Goal: Task Accomplishment & Management: Manage account settings

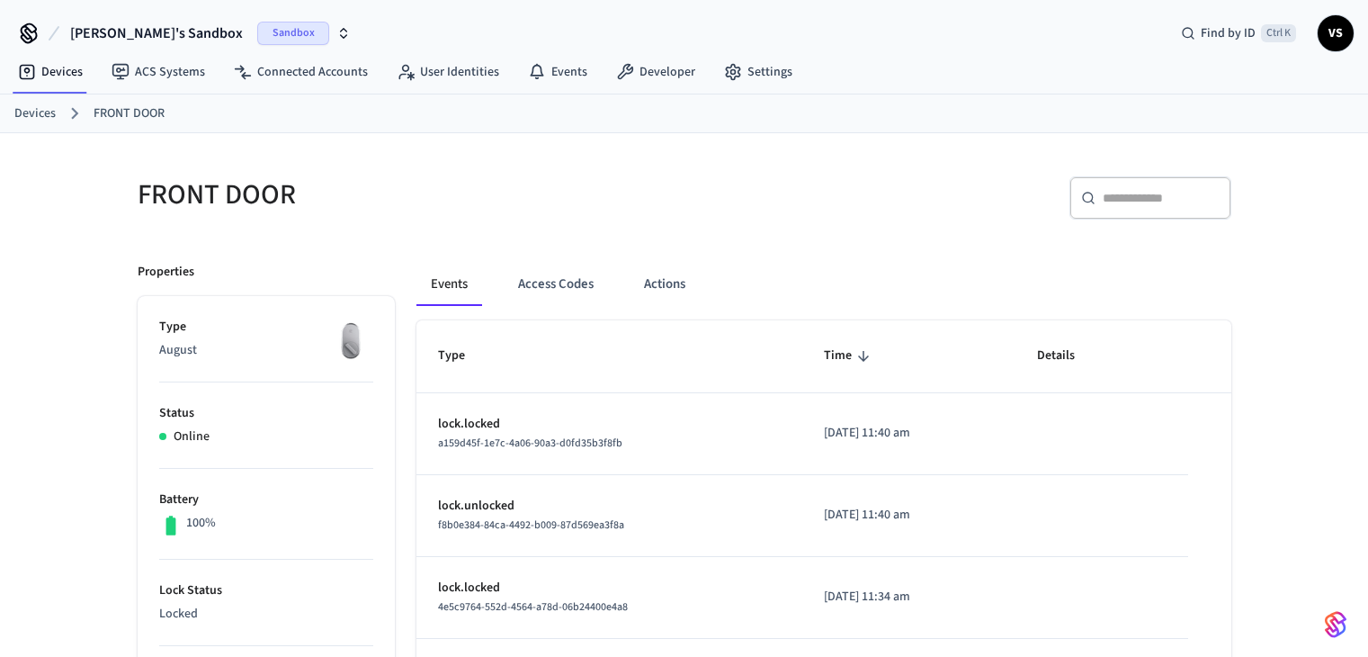
scroll to position [764, 0]
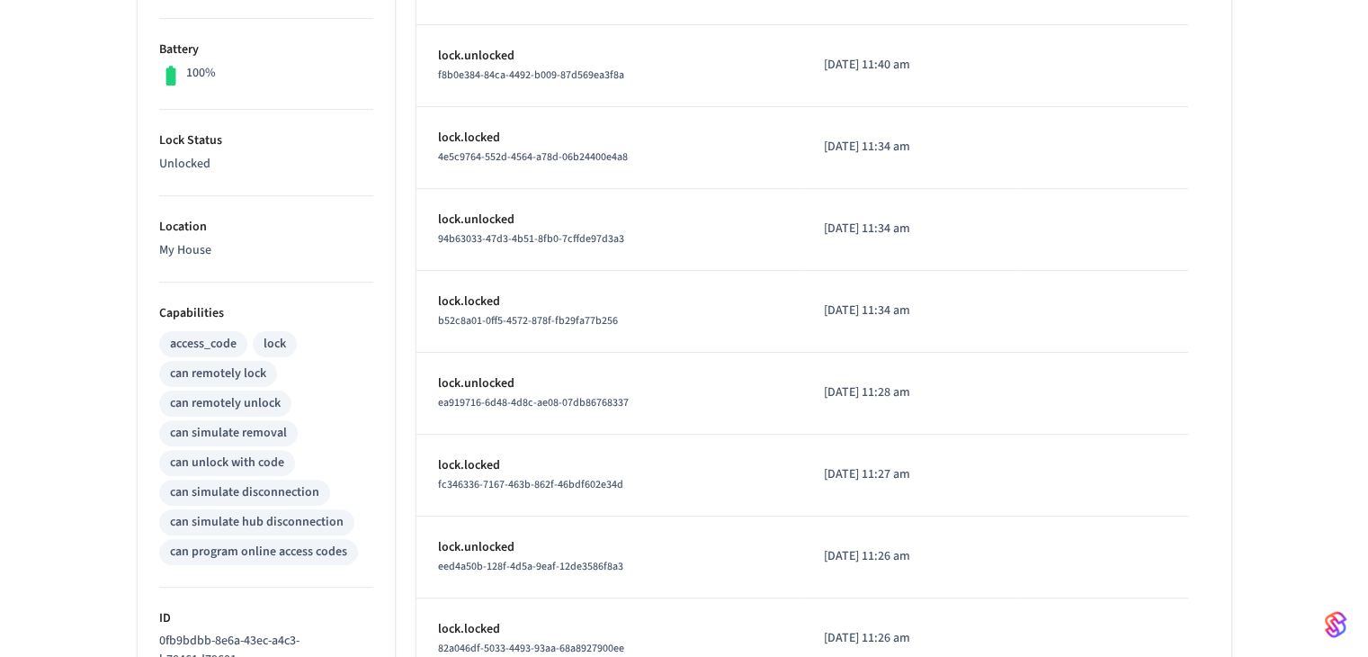
scroll to position [764, 0]
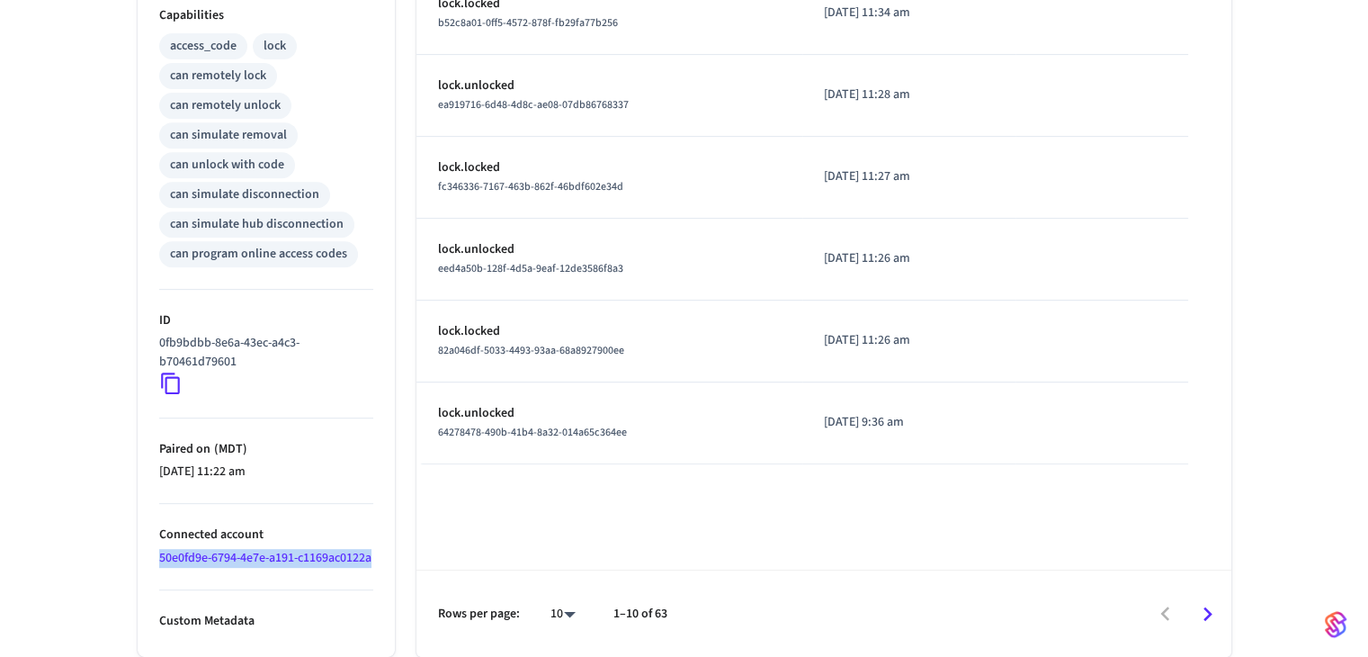
drag, startPoint x: 245, startPoint y: 555, endPoint x: 157, endPoint y: 541, distance: 88.3
click at [157, 541] on ul "Type August Status Online Battery 100% Lock Status Unlocked Location My House C…" at bounding box center [266, 103] width 257 height 1108
copy link "50e0fd9e-6794-4e7e-a191-c1169ac0122a"
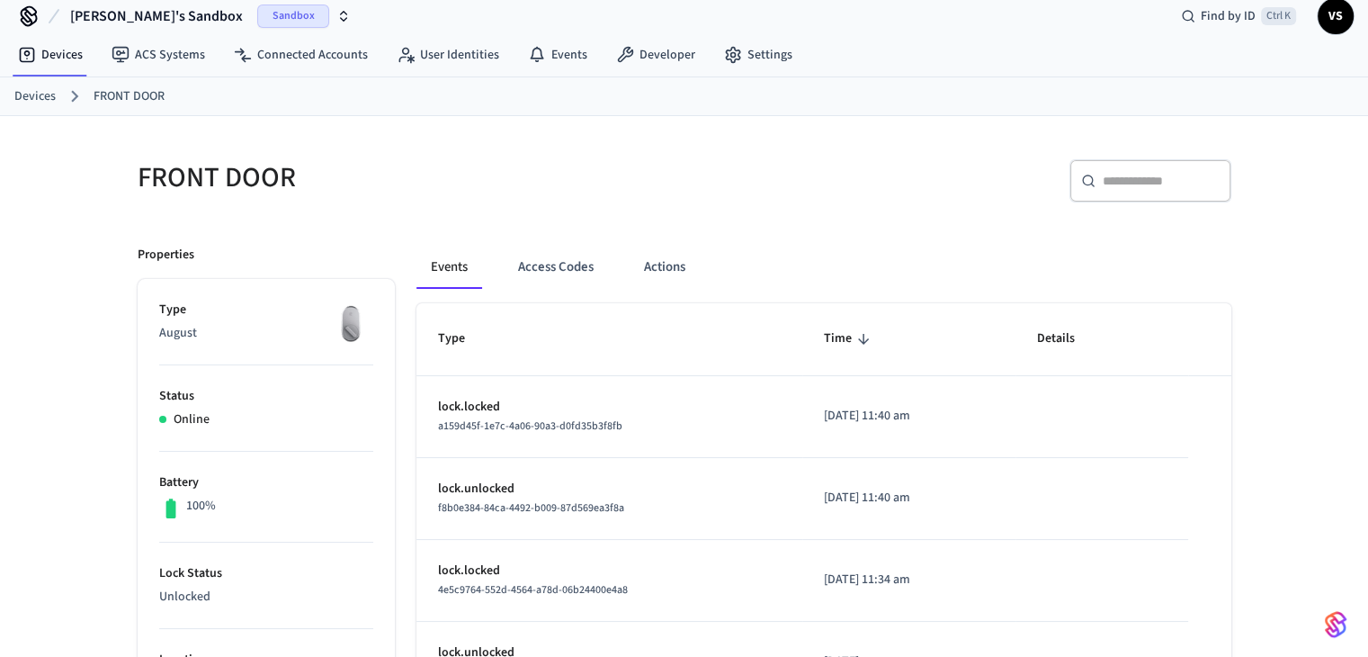
scroll to position [0, 0]
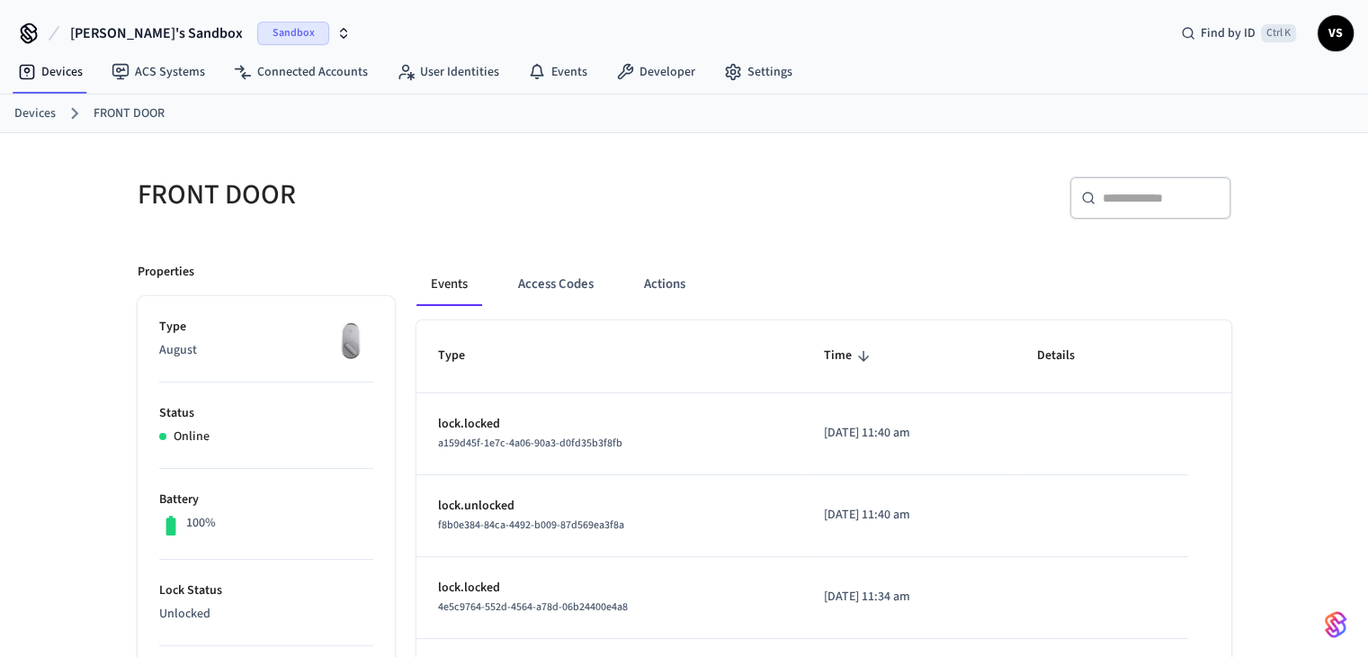
click at [33, 112] on link "Devices" at bounding box center [34, 113] width 41 height 19
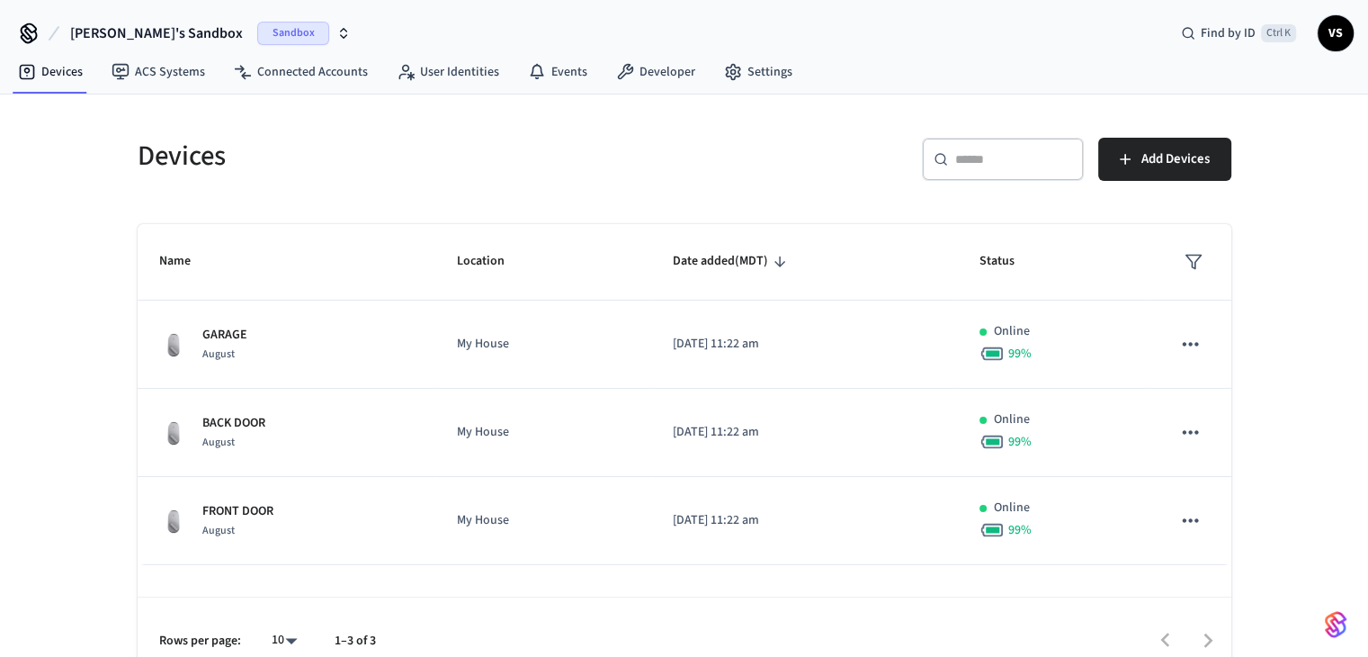
click at [87, 34] on span "[PERSON_NAME]'s Sandbox" at bounding box center [156, 33] width 173 height 22
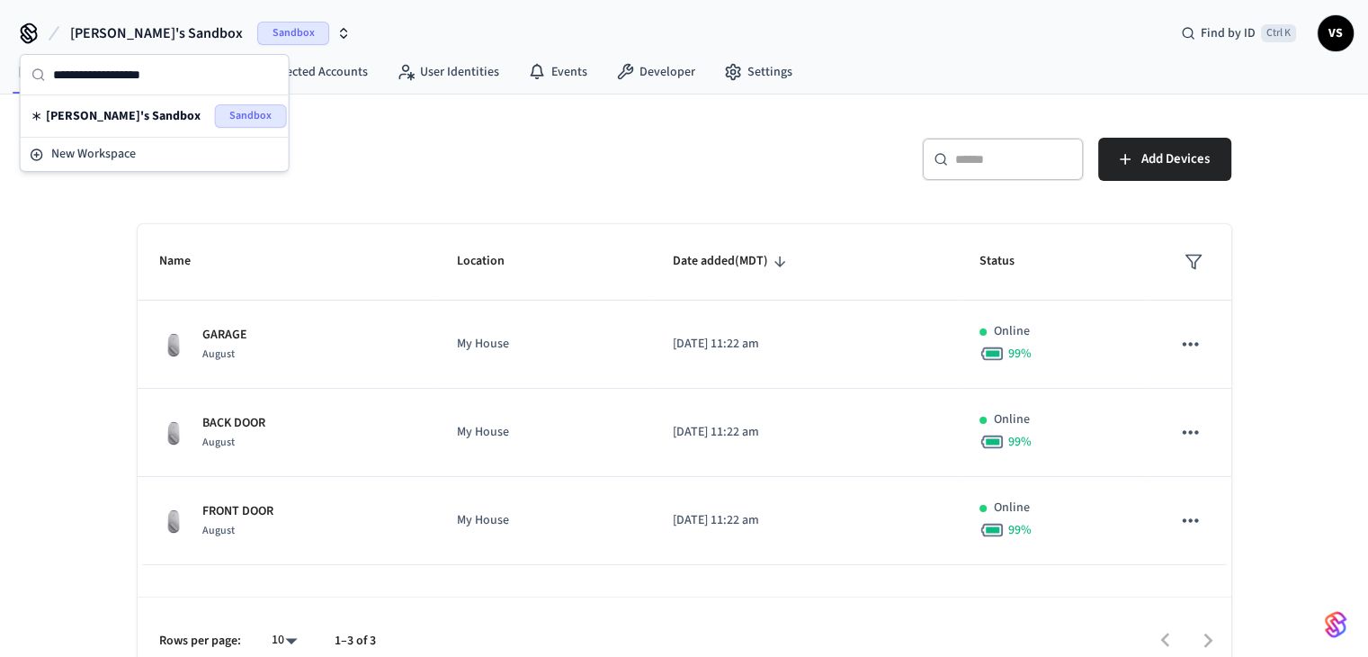
click at [94, 112] on span "[PERSON_NAME]'s Sandbox" at bounding box center [123, 116] width 155 height 18
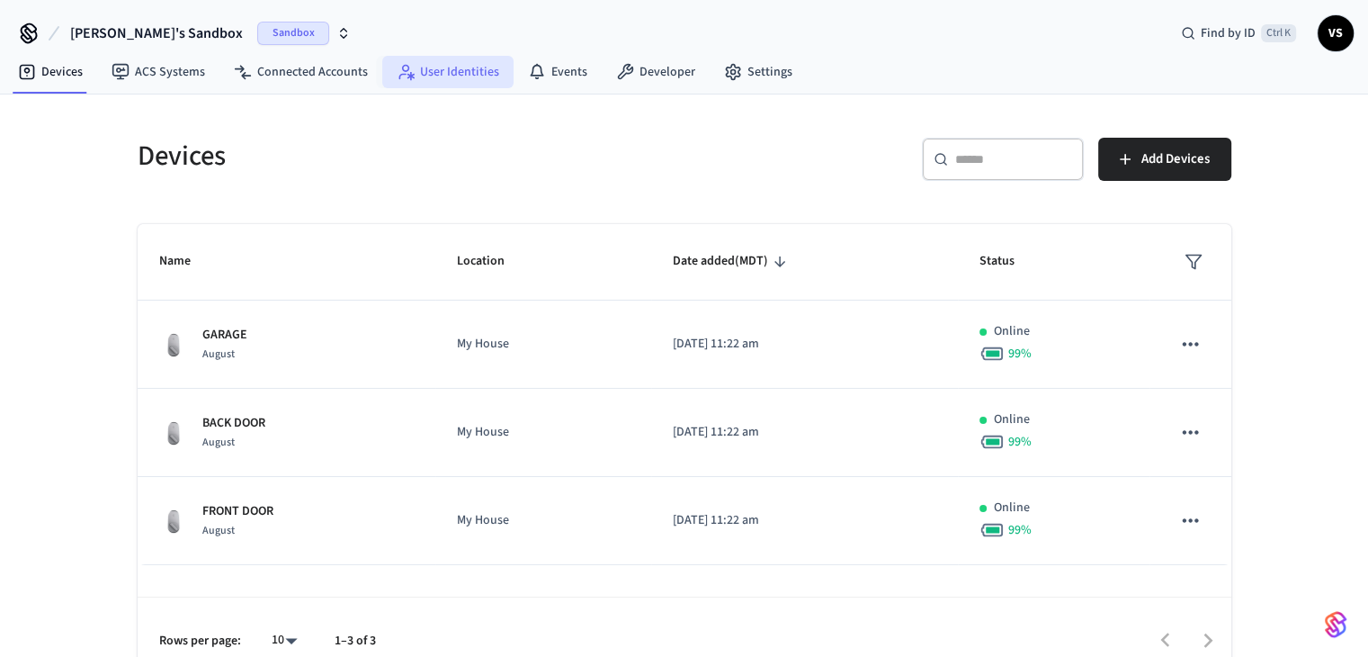
click at [421, 80] on link "User Identities" at bounding box center [447, 72] width 131 height 32
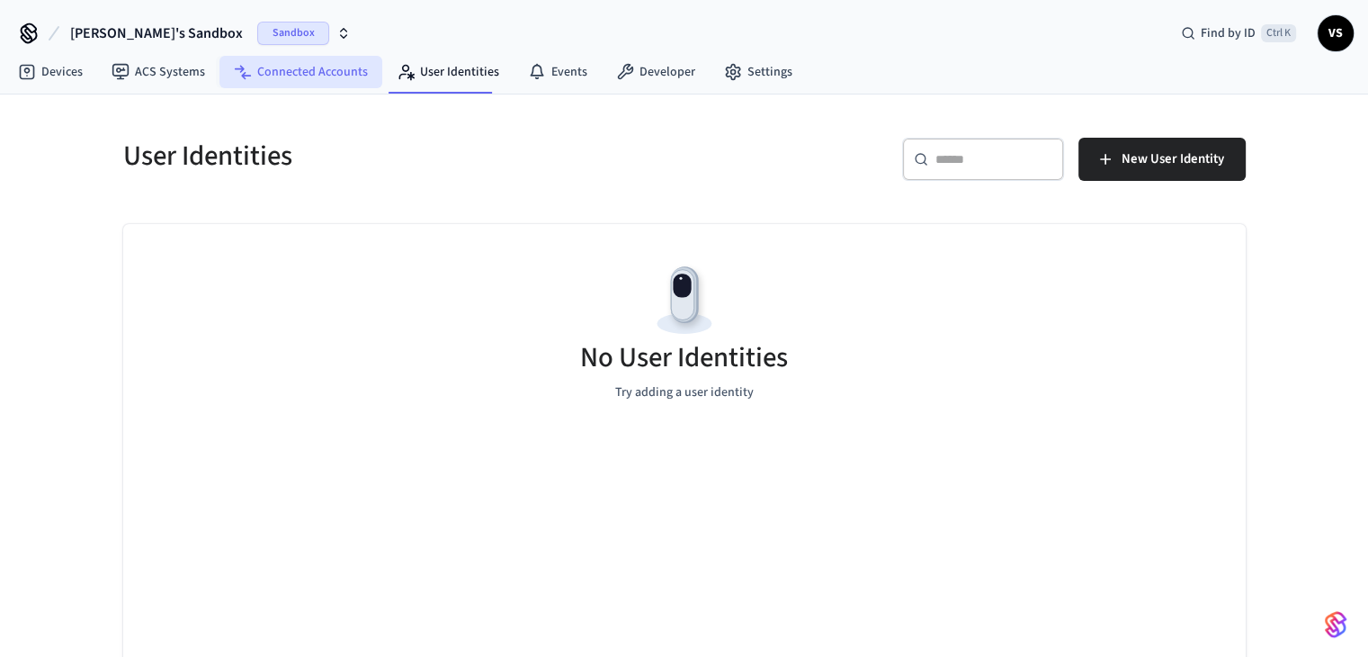
click at [287, 68] on link "Connected Accounts" at bounding box center [300, 72] width 163 height 32
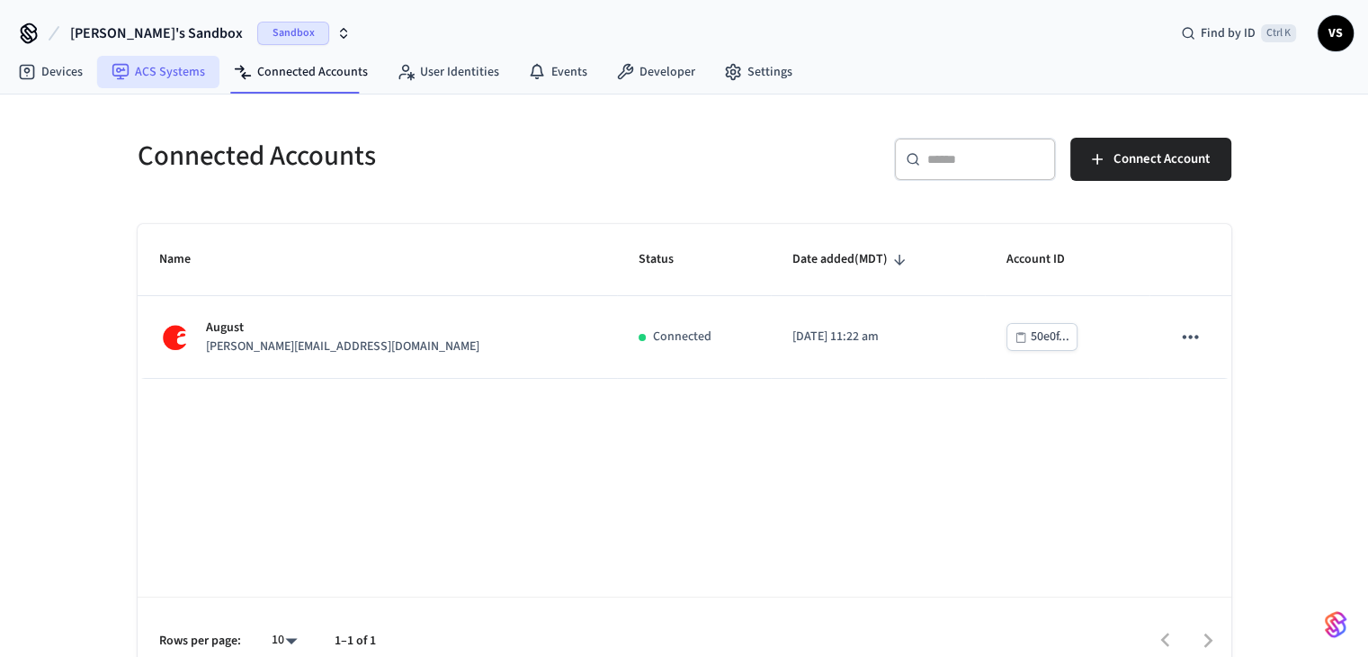
click at [151, 63] on link "ACS Systems" at bounding box center [158, 72] width 122 height 32
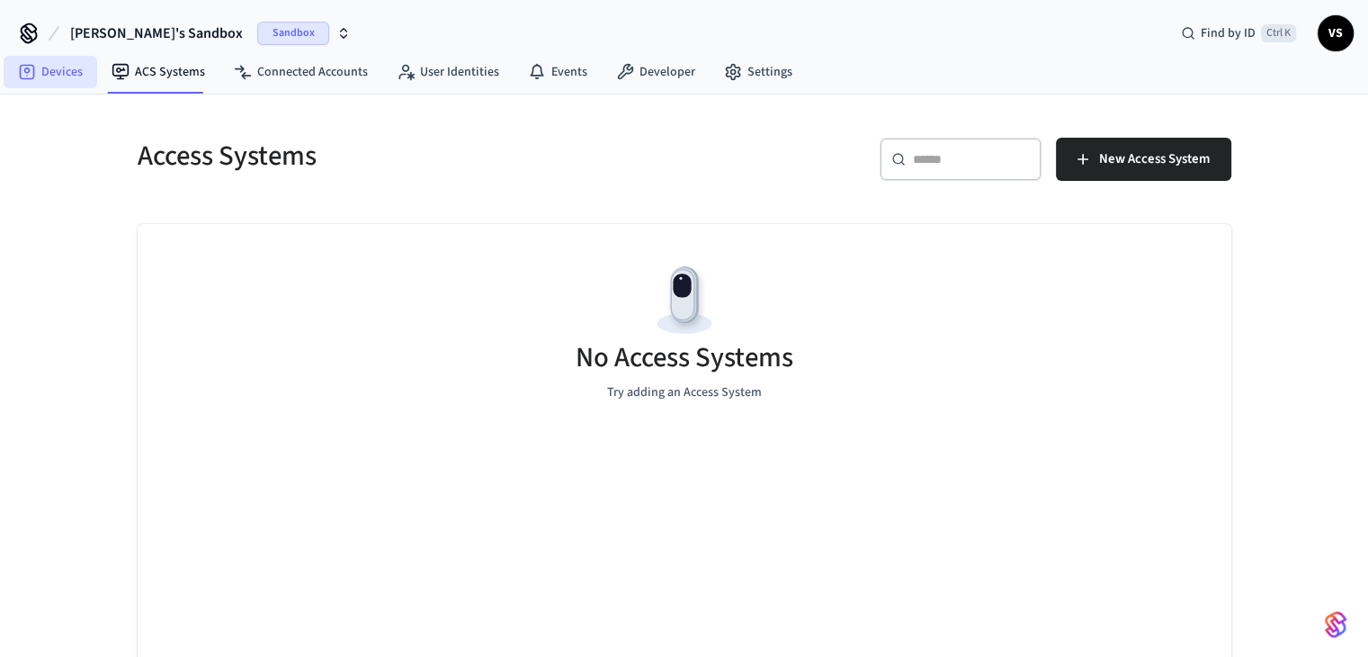
click at [81, 82] on link "Devices" at bounding box center [51, 72] width 94 height 32
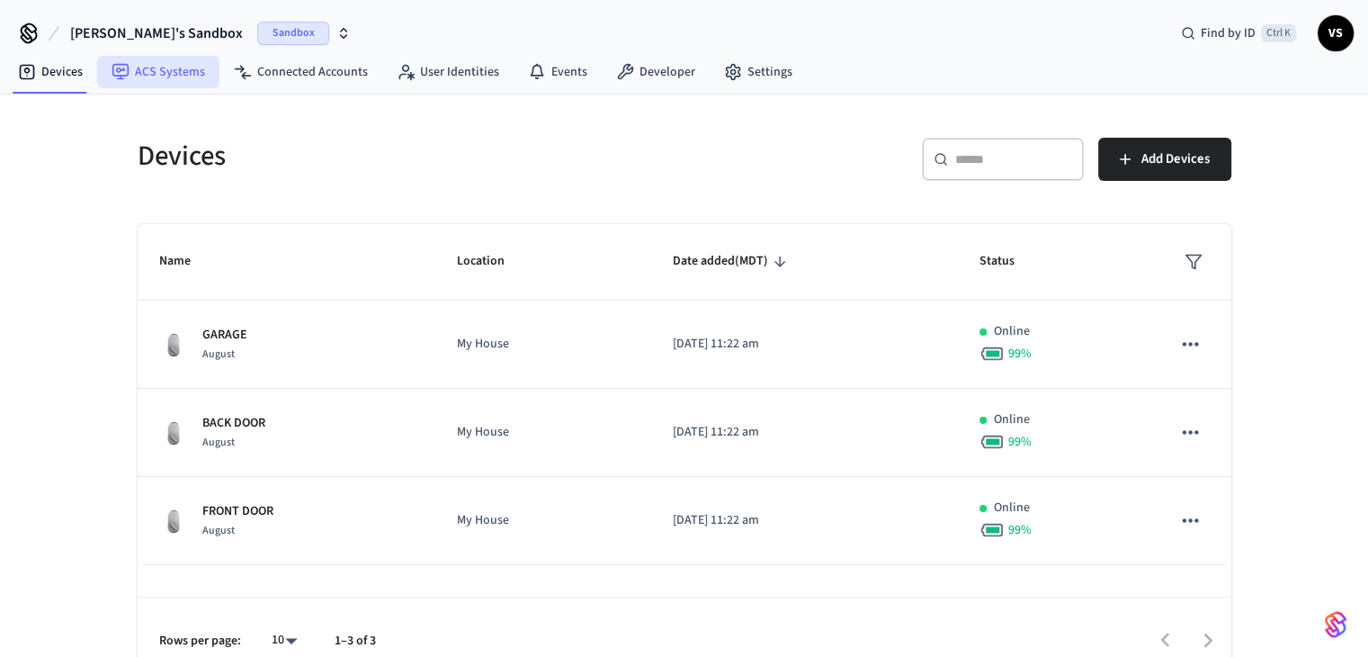
click at [157, 77] on link "ACS Systems" at bounding box center [158, 72] width 122 height 32
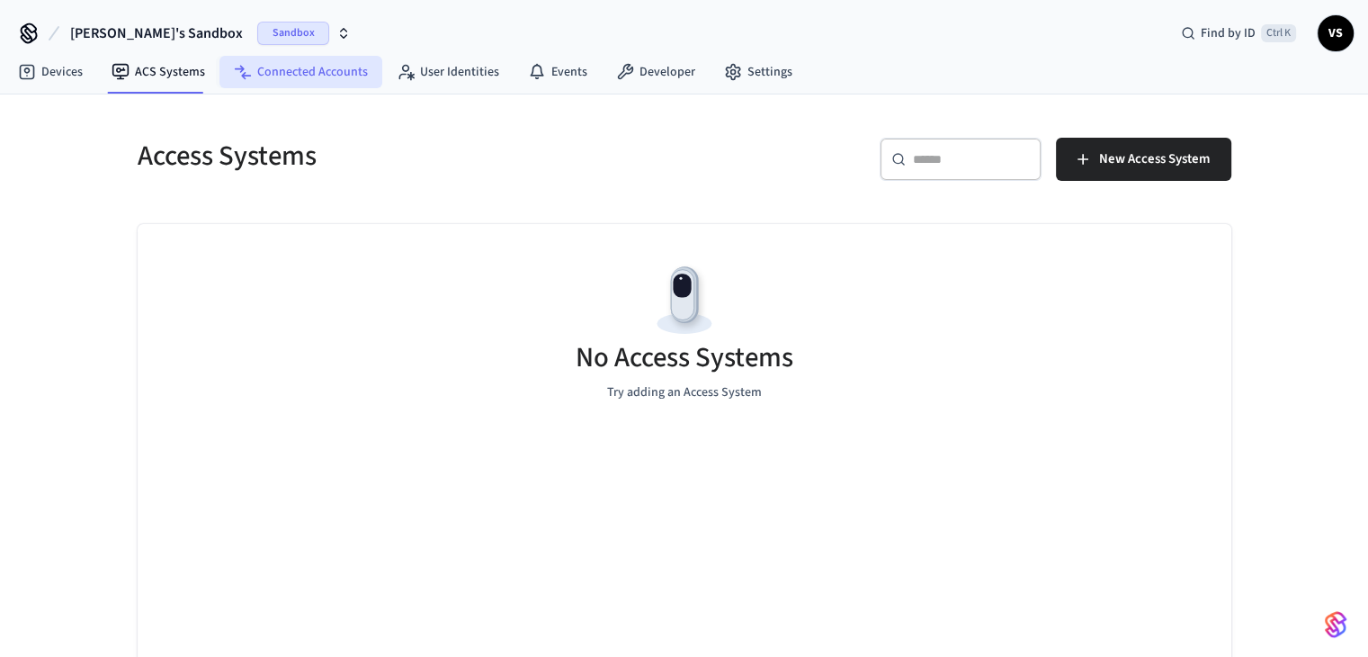
click at [280, 85] on link "Connected Accounts" at bounding box center [300, 72] width 163 height 32
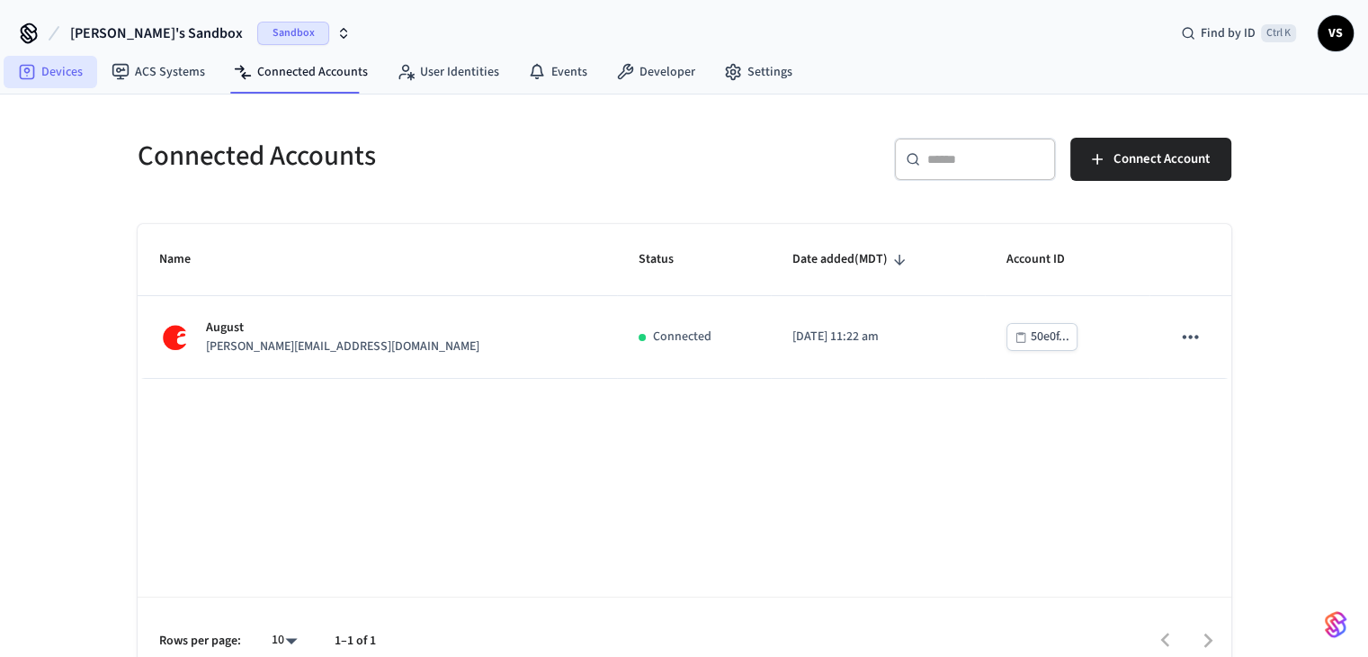
click at [50, 69] on link "Devices" at bounding box center [51, 72] width 94 height 32
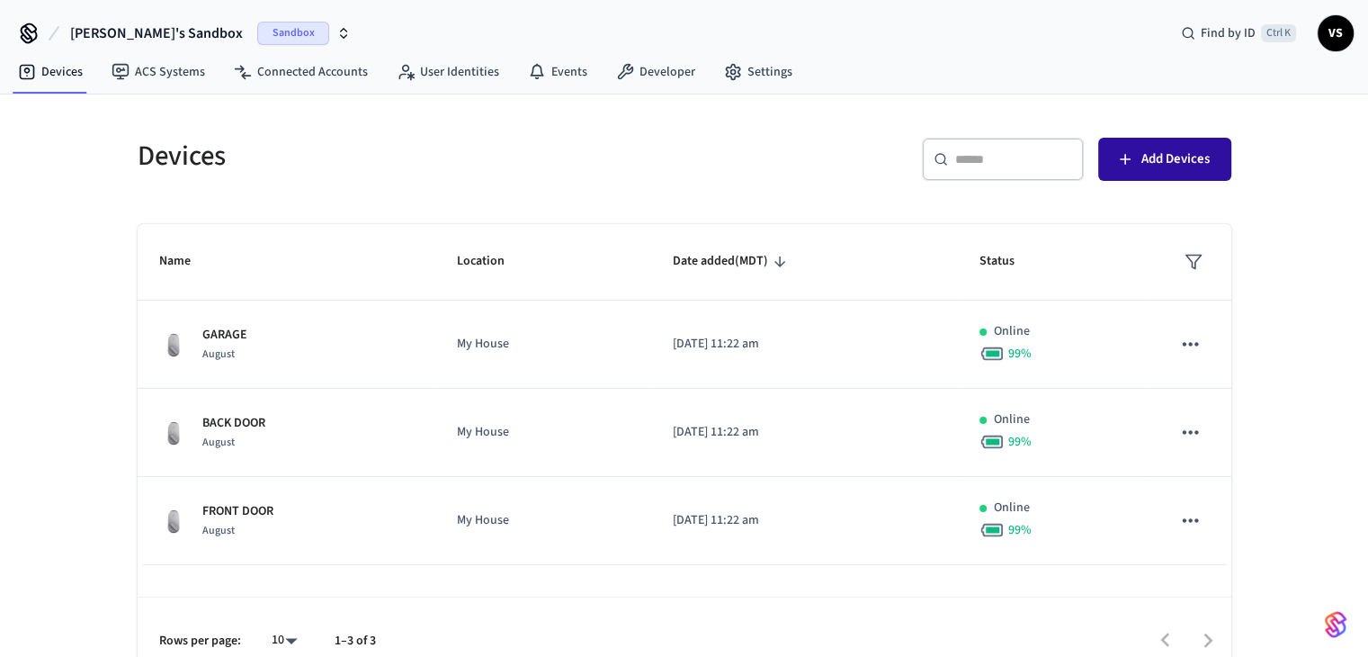
click at [1176, 148] on span "Add Devices" at bounding box center [1175, 158] width 68 height 23
click at [101, 350] on div "Devices ​ ​ Add Devices Name Location Date added (MDT) Status GARAGE August My …" at bounding box center [684, 388] width 1368 height 589
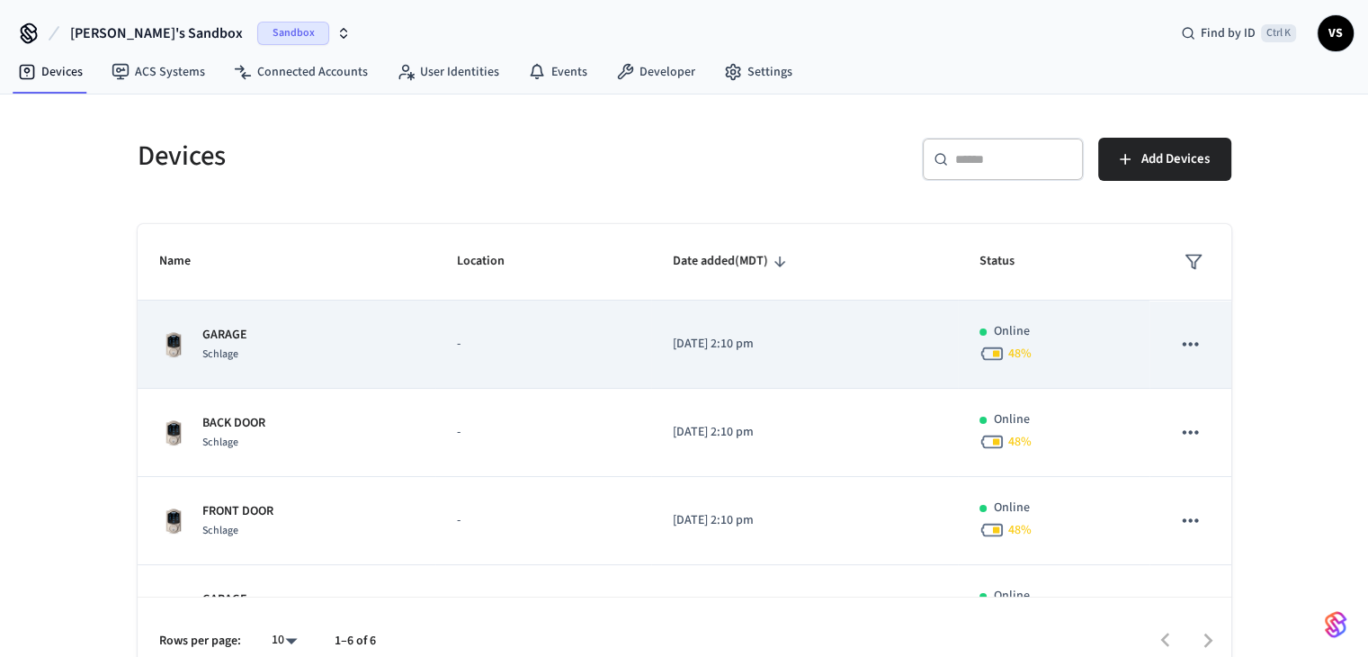
click at [244, 330] on p "GARAGE" at bounding box center [224, 335] width 45 height 19
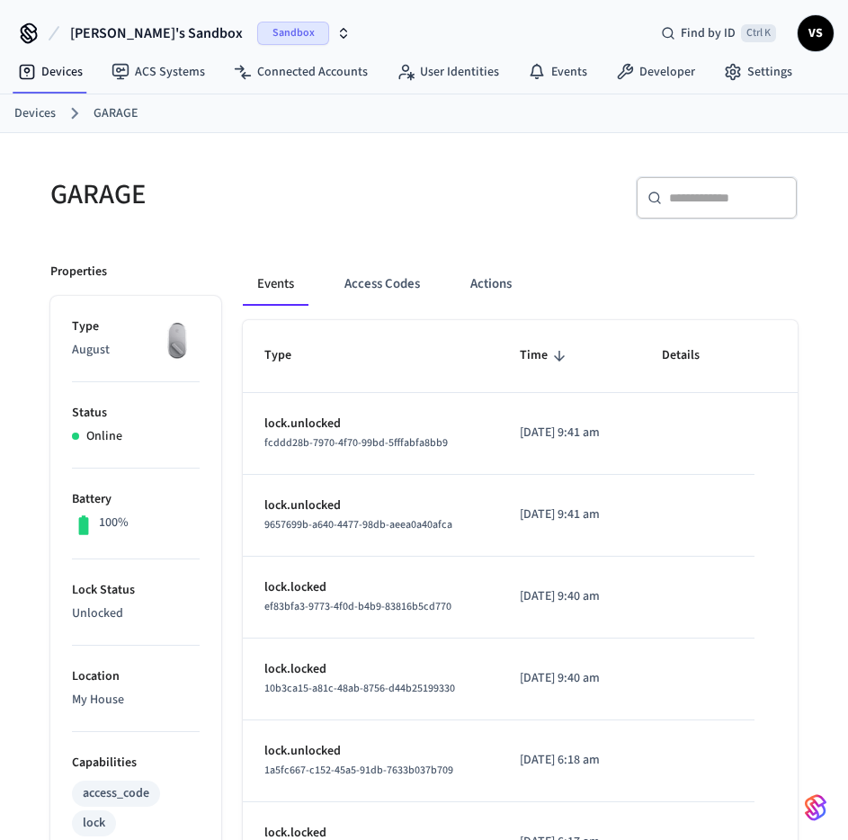
click at [52, 114] on link "Devices" at bounding box center [34, 113] width 41 height 19
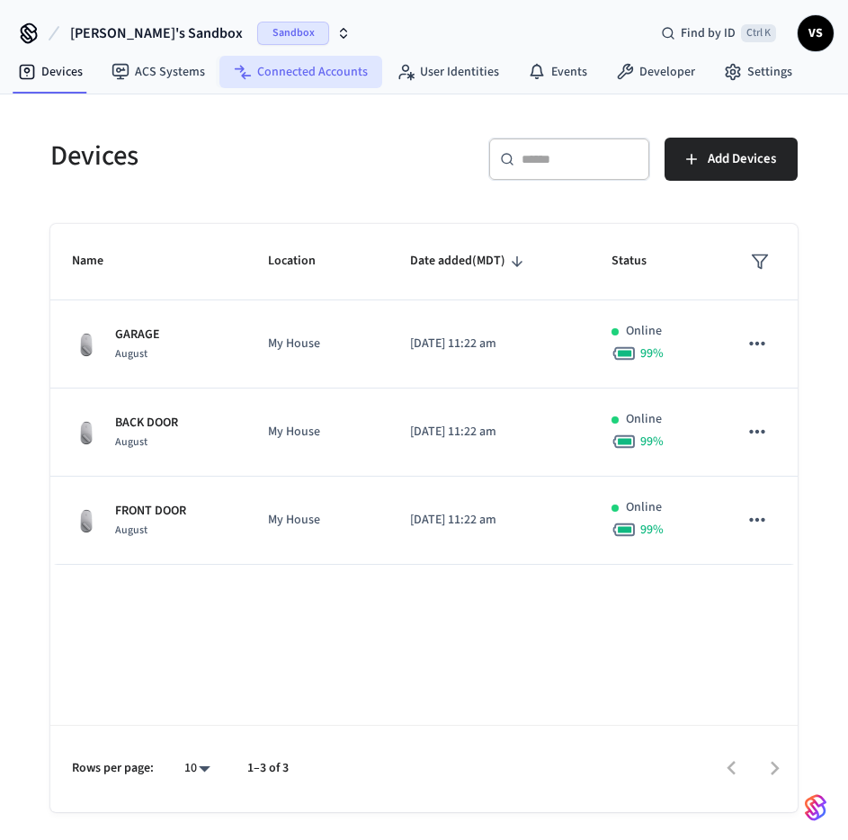
click at [269, 75] on link "Connected Accounts" at bounding box center [300, 72] width 163 height 32
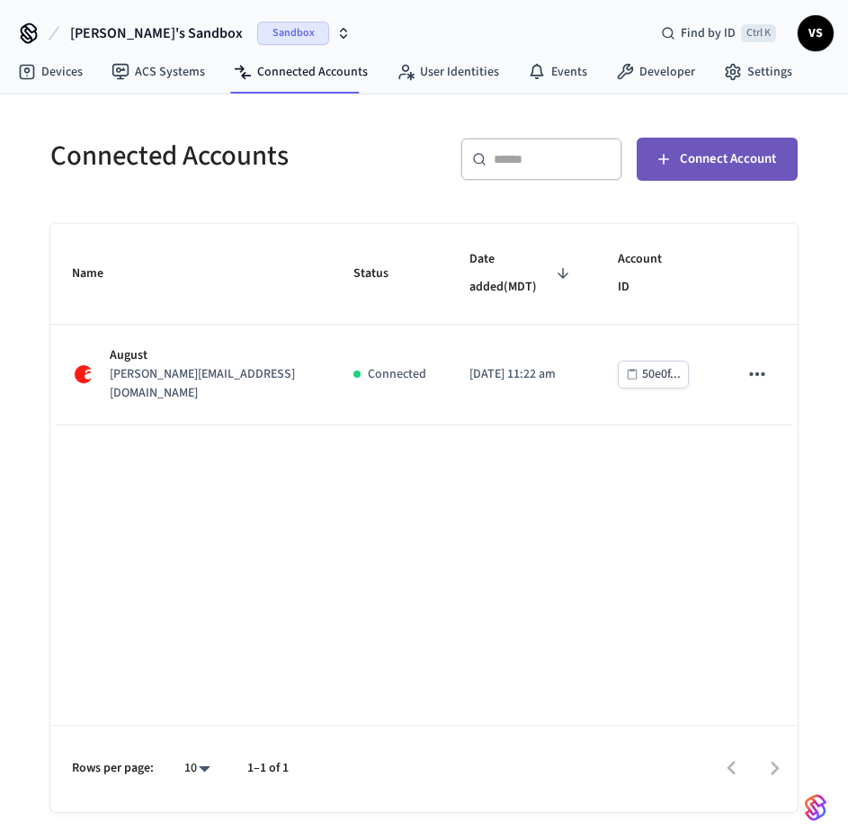
click at [710, 154] on span "Connect Account" at bounding box center [728, 158] width 96 height 23
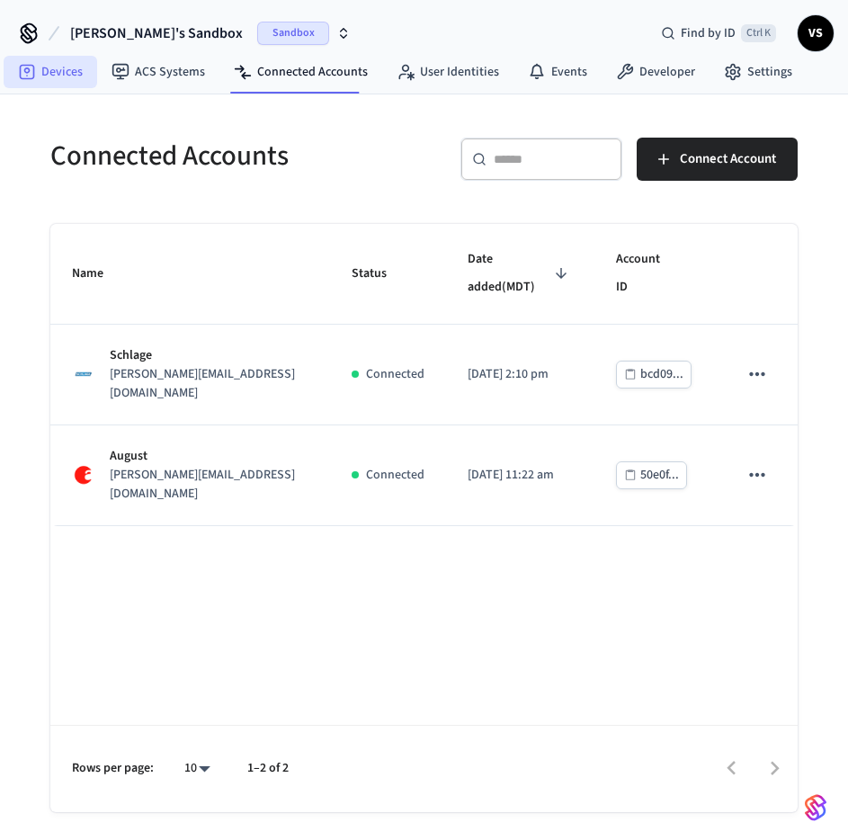
click at [39, 69] on link "Devices" at bounding box center [51, 72] width 94 height 32
